Goal: Check status: Check status

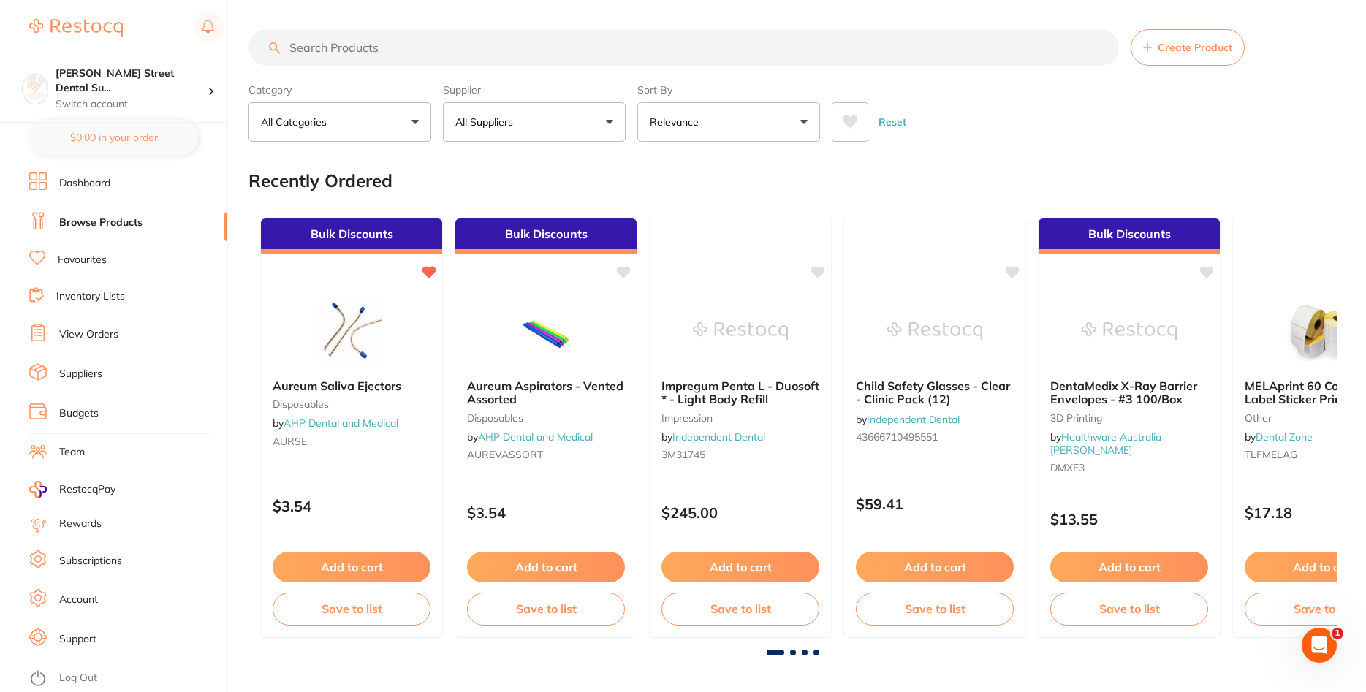
click at [105, 335] on link "View Orders" at bounding box center [88, 334] width 59 height 15
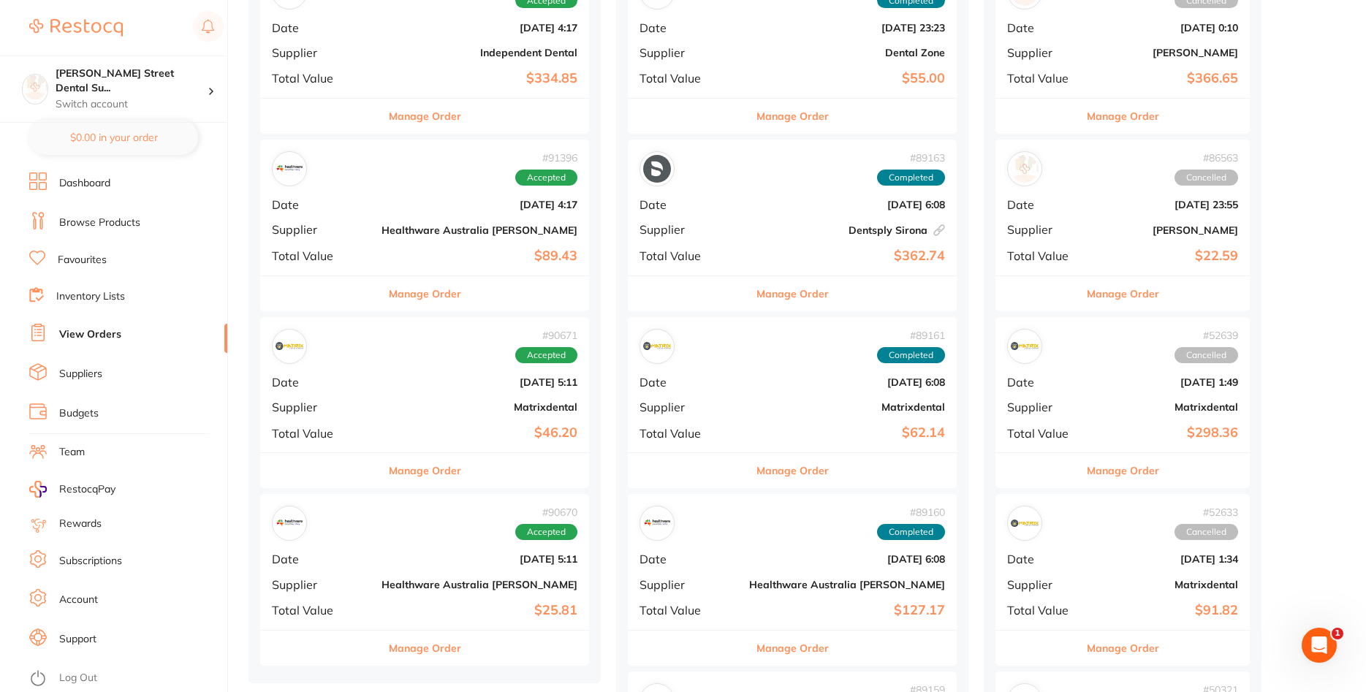
scroll to position [820, 0]
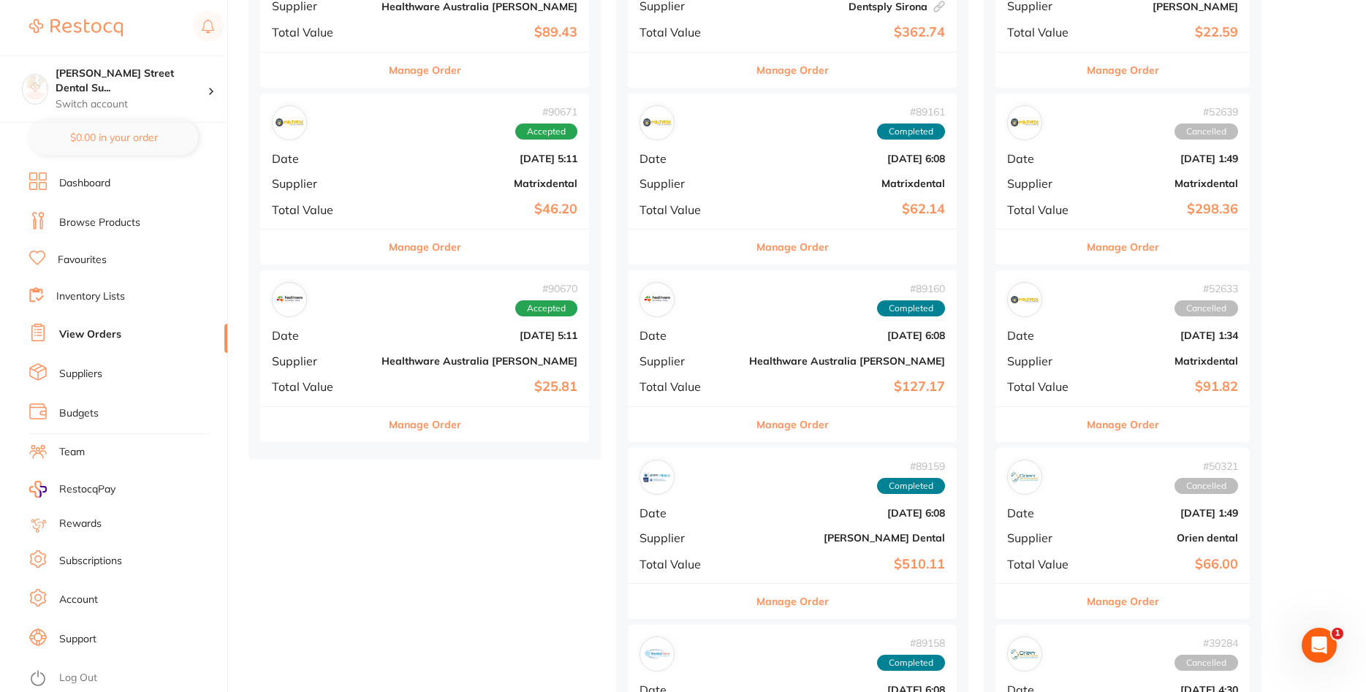
click at [433, 353] on div "# 90670 Accepted Date [DATE] 5:11 Supplier Healthware [GEOGRAPHIC_DATA] [PERSON…" at bounding box center [424, 337] width 329 height 135
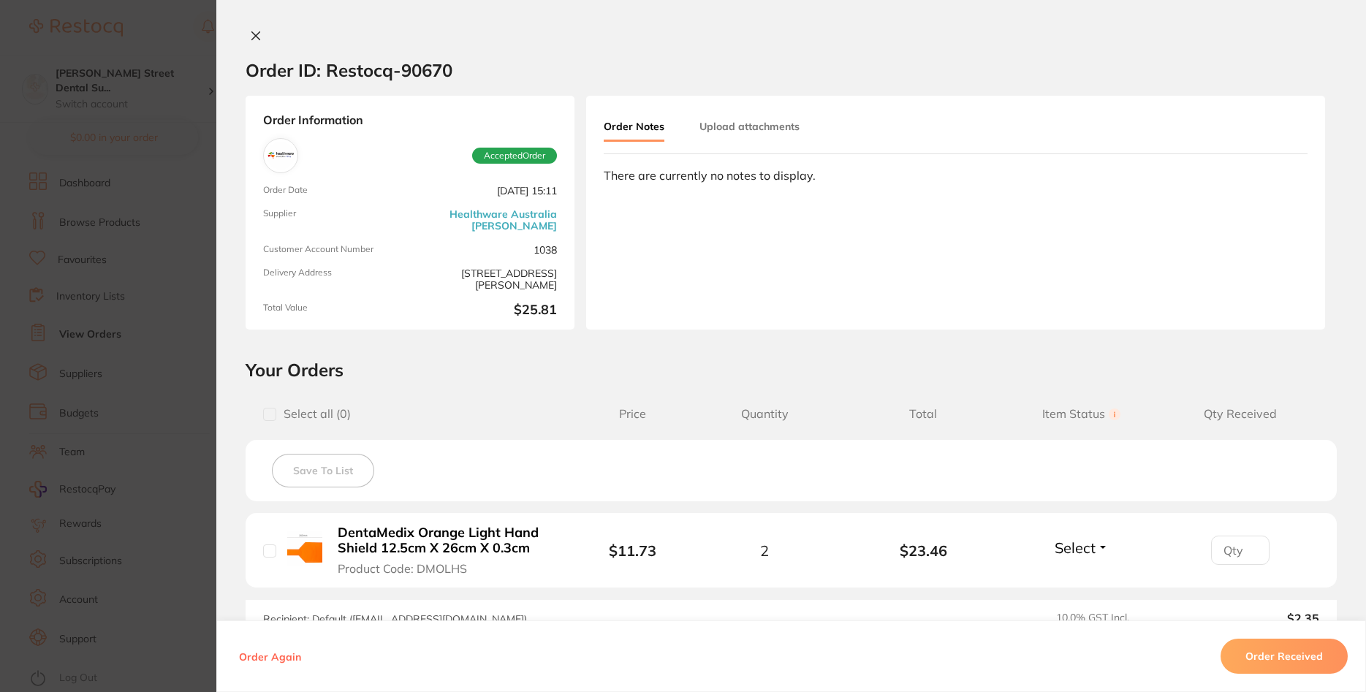
scroll to position [298, 0]
click at [256, 39] on icon at bounding box center [256, 36] width 12 height 12
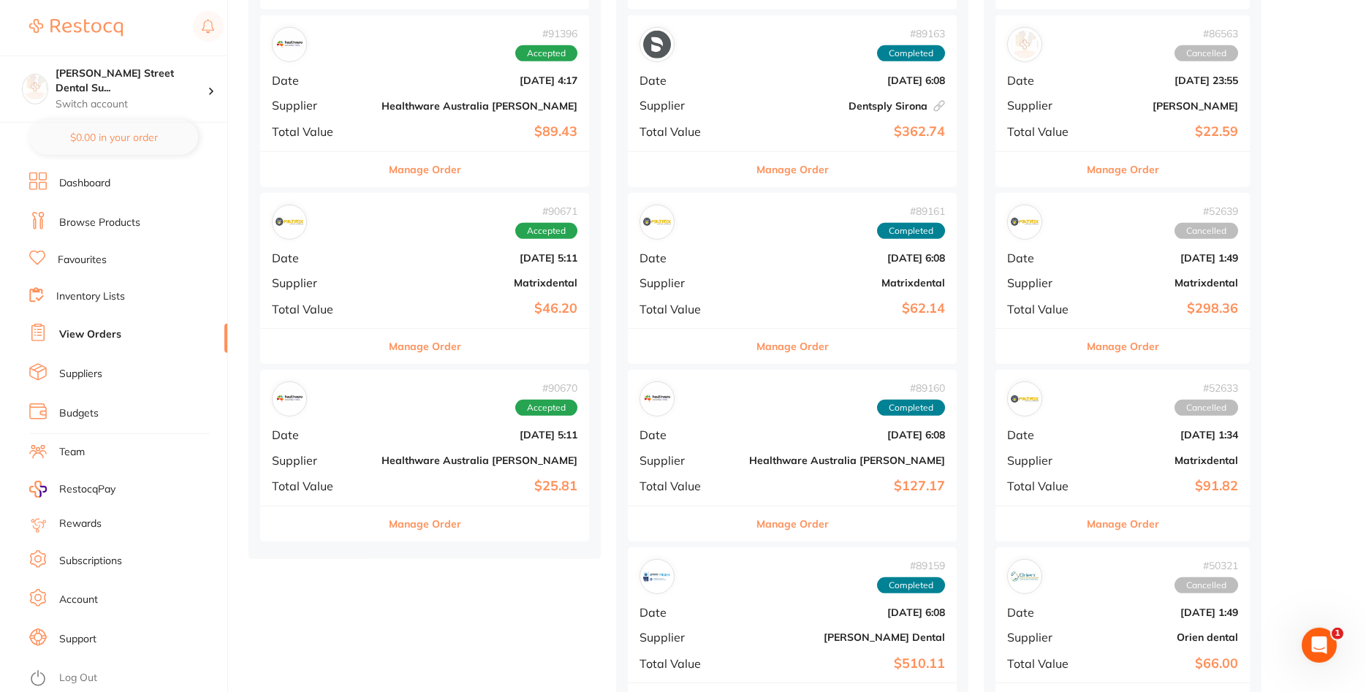
scroll to position [745, 0]
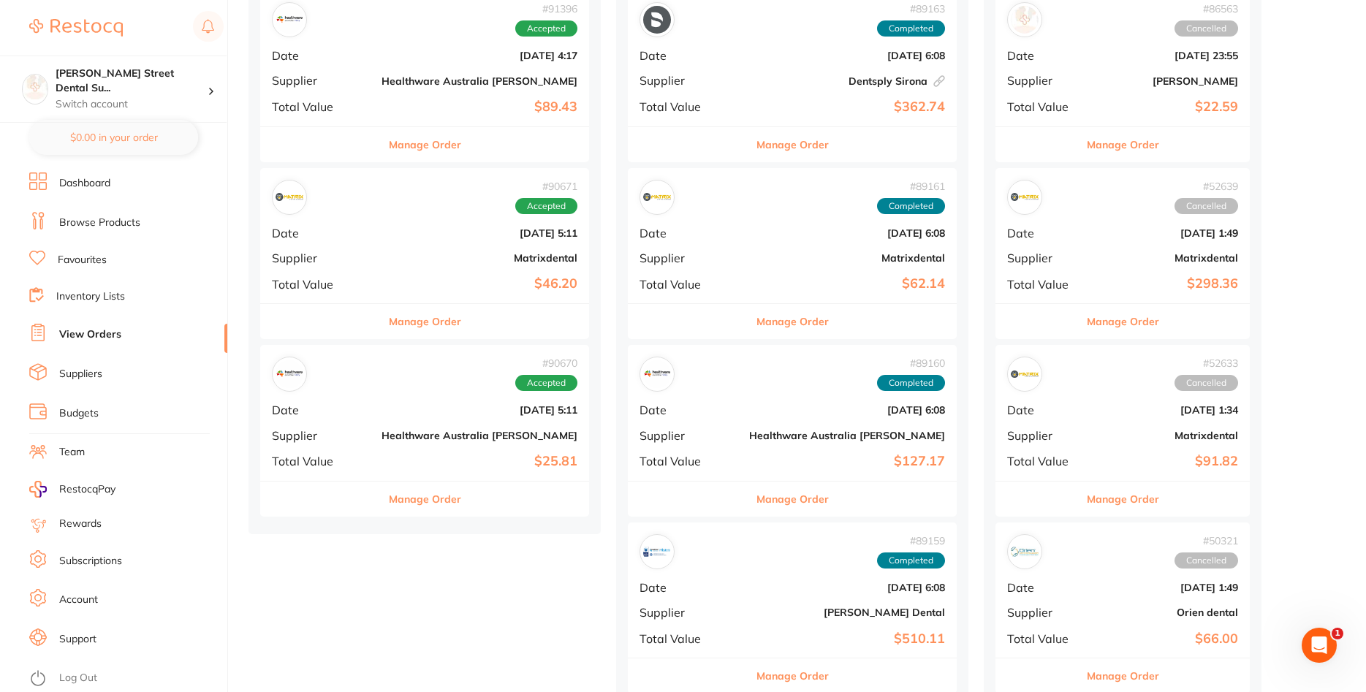
click at [400, 446] on div "# 90670 Accepted Date [DATE] 5:11 Supplier Healthware [GEOGRAPHIC_DATA] [PERSON…" at bounding box center [424, 412] width 329 height 135
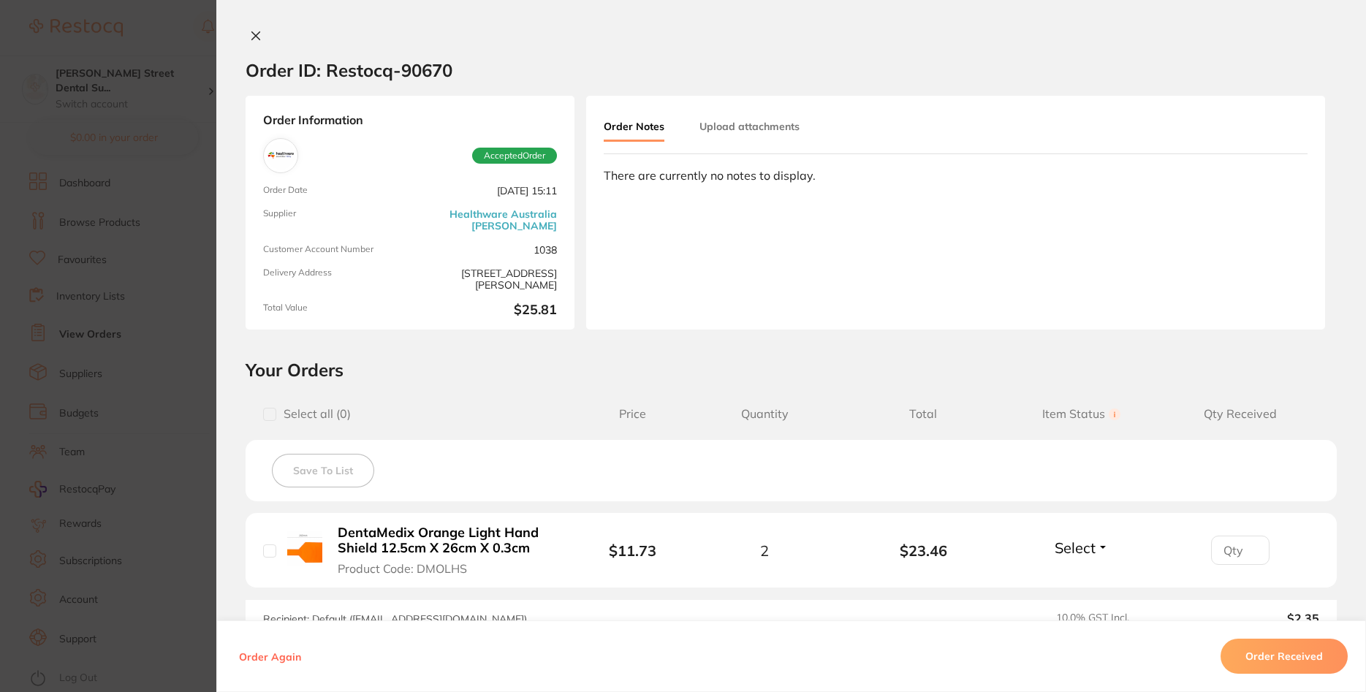
click at [265, 39] on div at bounding box center [790, 36] width 1149 height 15
click at [261, 38] on button at bounding box center [256, 36] width 20 height 15
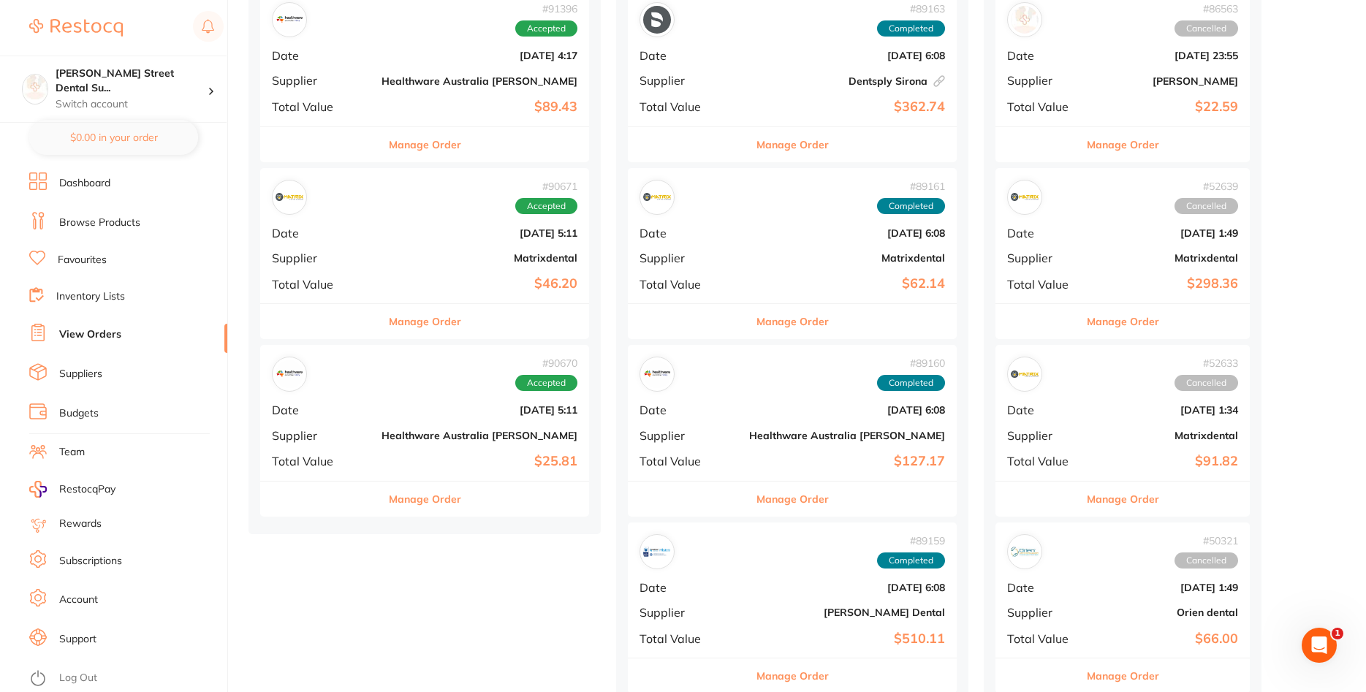
click at [365, 401] on div "# 90670 Accepted Date [DATE] 5:11 Supplier Healthware [GEOGRAPHIC_DATA] [PERSON…" at bounding box center [424, 412] width 329 height 135
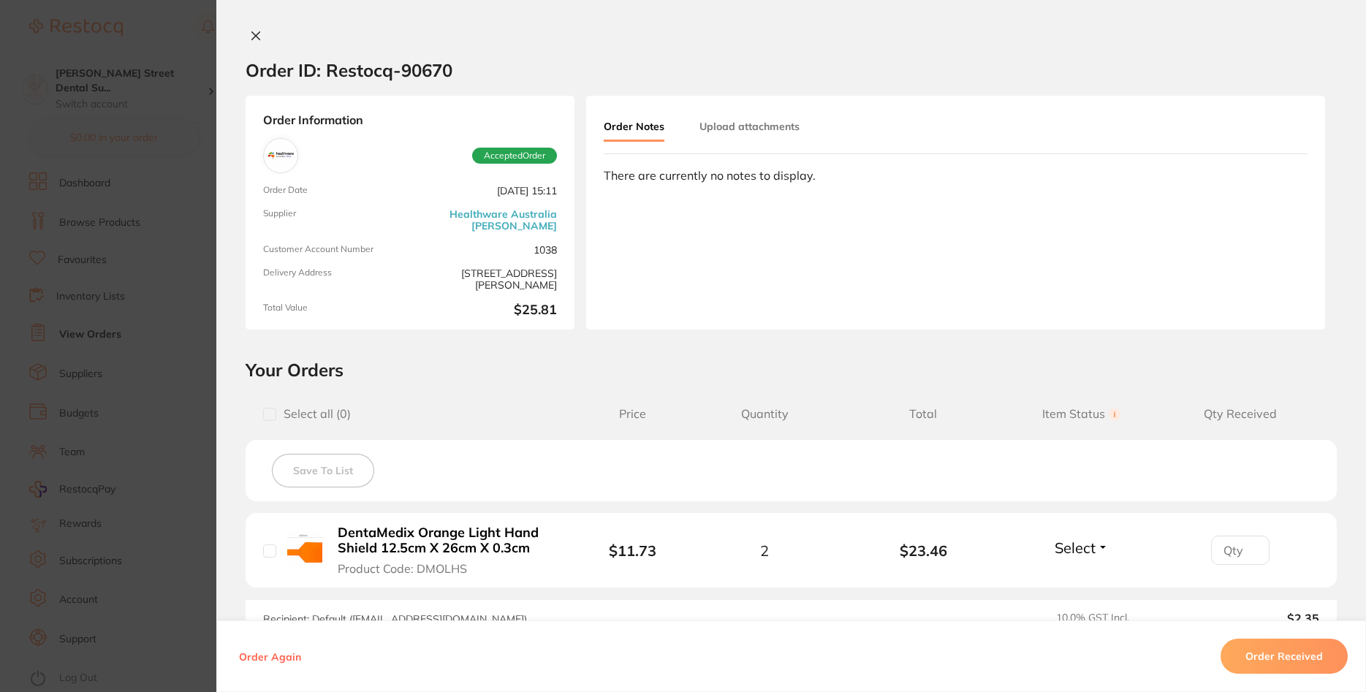
click at [256, 42] on button at bounding box center [256, 36] width 20 height 15
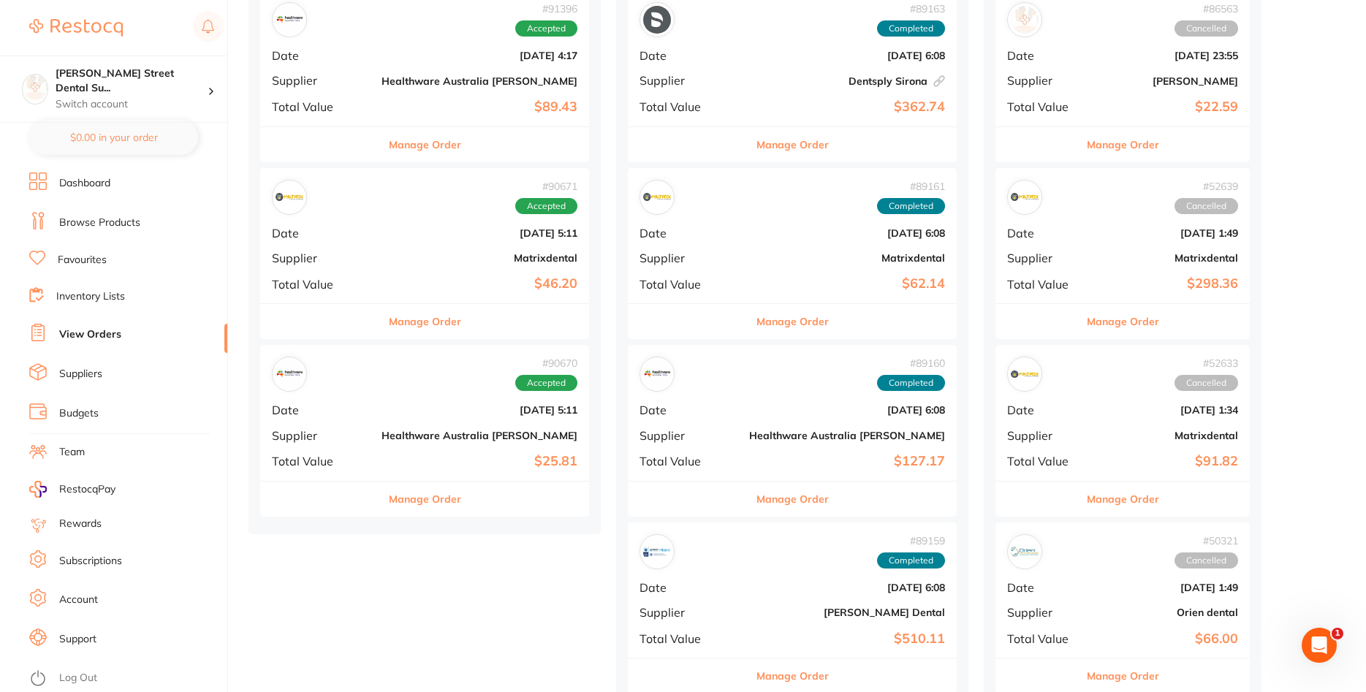
click at [422, 416] on b "[DATE] 5:11" at bounding box center [479, 410] width 196 height 12
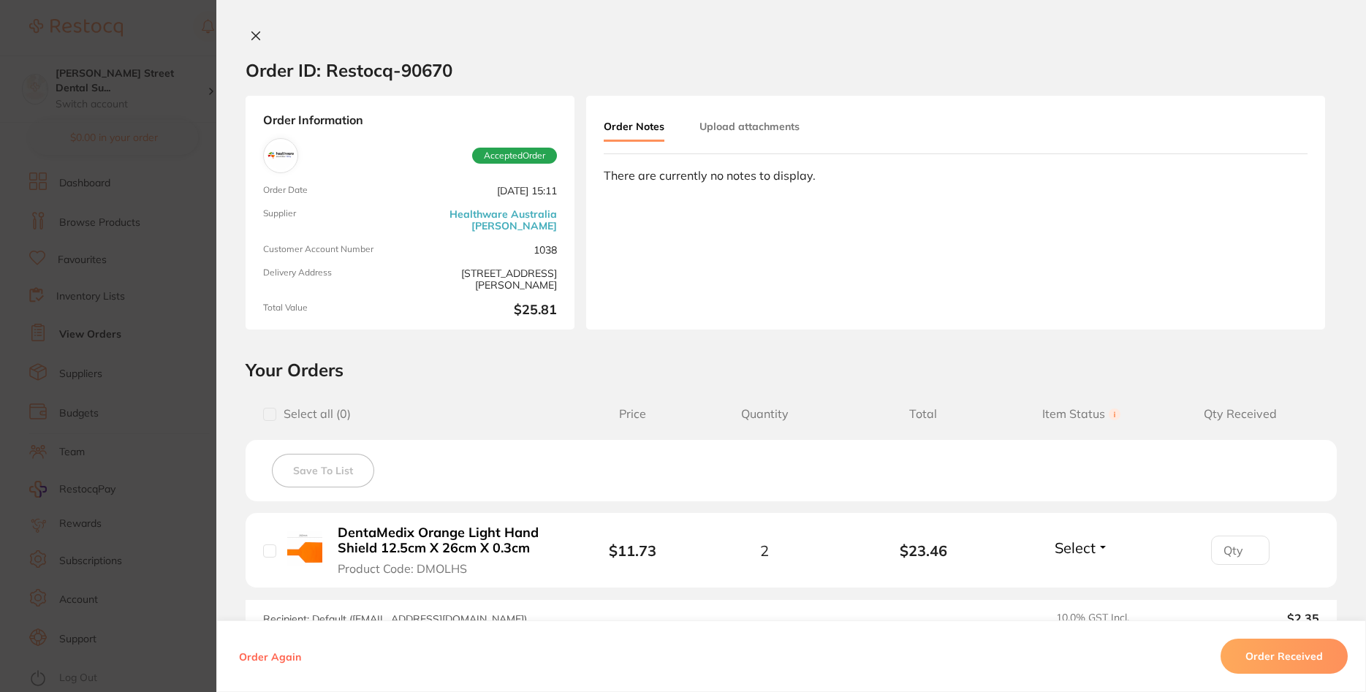
click at [261, 28] on div "Order ID: Restocq- 90670 Order Information Accepted Order Order Date [DATE] 15:…" at bounding box center [790, 346] width 1149 height 692
click at [251, 43] on button at bounding box center [256, 36] width 20 height 15
